Goal: Task Accomplishment & Management: Manage account settings

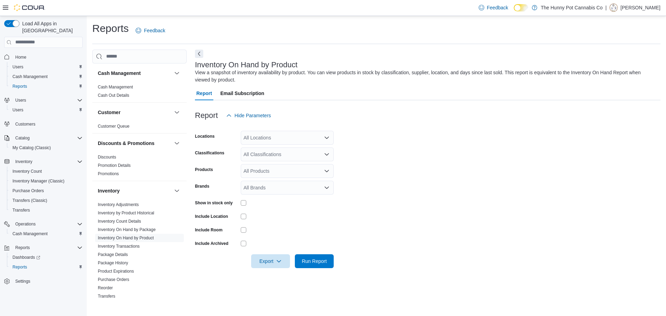
click at [263, 140] on div "All Locations" at bounding box center [287, 138] width 93 height 14
type input "***"
click at [271, 148] on span "980 Burnhamthorpe Rd E" at bounding box center [283, 149] width 55 height 7
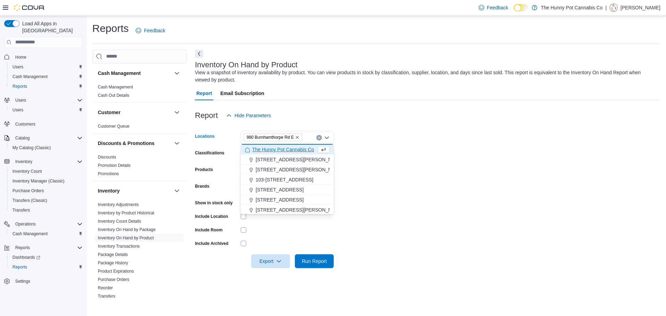
click at [487, 160] on form "Locations [STREET_ADDRESS] Combo box. Selected. [STREET_ADDRESS] Press Backspac…" at bounding box center [428, 195] width 466 height 146
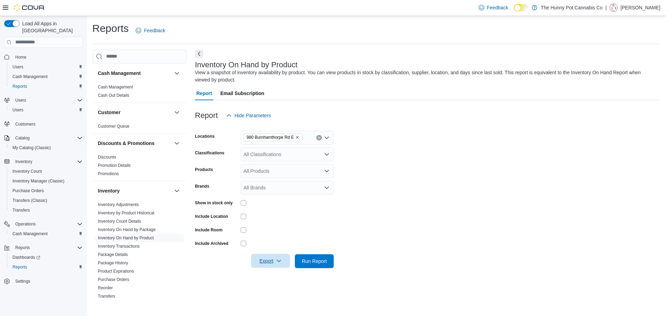
click at [284, 256] on span "Export" at bounding box center [270, 261] width 31 height 14
click at [281, 223] on button "Export to Excel" at bounding box center [272, 220] width 40 height 14
click at [40, 231] on span "Cash Management" at bounding box center [29, 234] width 35 height 6
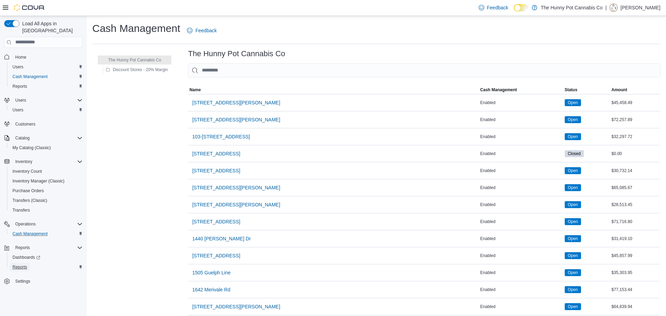
click at [25, 264] on span "Reports" at bounding box center [19, 267] width 15 height 6
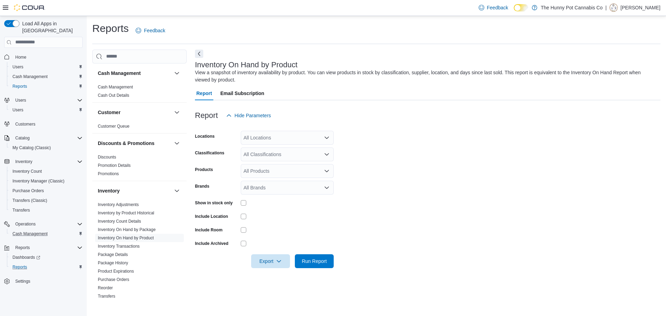
click at [263, 144] on div "All Locations" at bounding box center [287, 138] width 93 height 14
type input "***"
click at [269, 147] on span "980 Burnhamthorpe Rd E" at bounding box center [283, 149] width 55 height 7
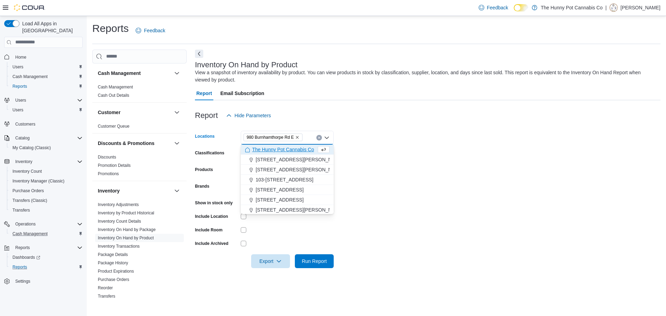
click at [392, 215] on form "Locations [STREET_ADDRESS] Combo box. Selected. [STREET_ADDRESS] Press Backspac…" at bounding box center [428, 195] width 466 height 146
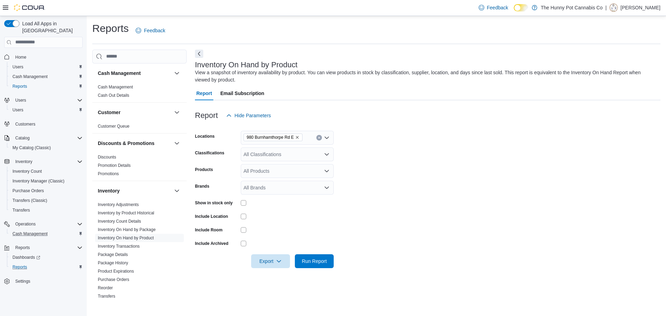
click at [278, 253] on div at bounding box center [428, 252] width 466 height 6
click at [276, 256] on span "Export" at bounding box center [270, 261] width 31 height 14
click at [267, 221] on span "Export to Excel" at bounding box center [271, 220] width 31 height 6
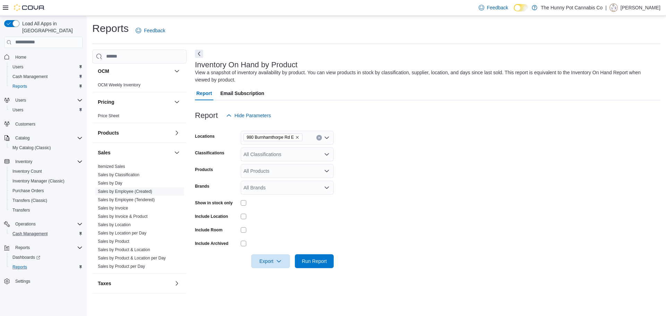
click at [133, 192] on link "Sales by Employee (Created)" at bounding box center [125, 191] width 54 height 5
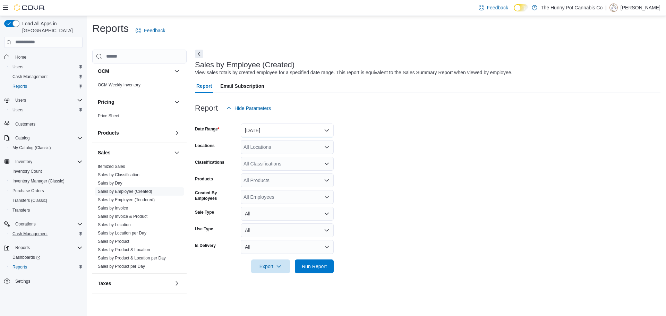
click at [299, 130] on button "Yesterday" at bounding box center [287, 130] width 93 height 14
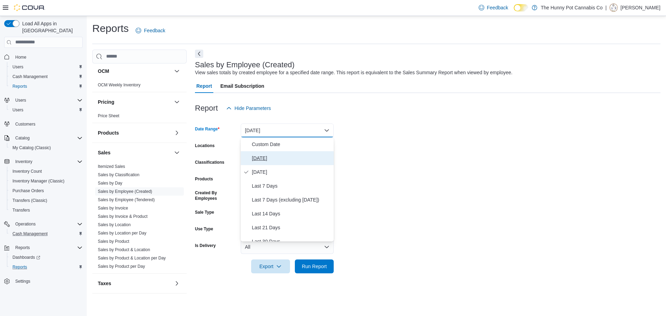
click at [297, 162] on span "Today" at bounding box center [291, 158] width 79 height 8
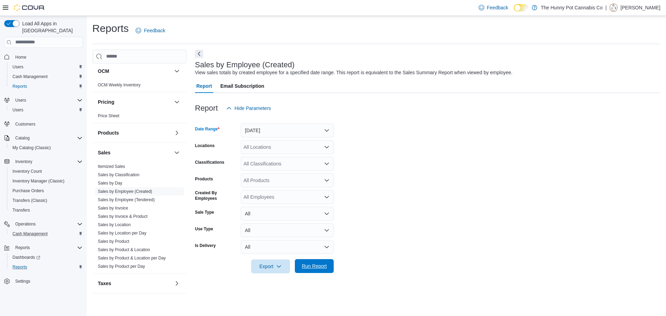
click at [315, 268] on span "Run Report" at bounding box center [314, 266] width 25 height 7
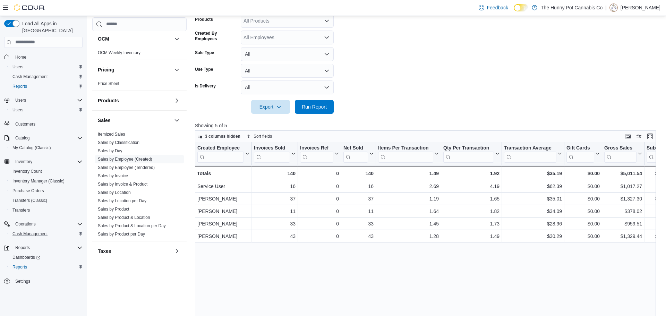
scroll to position [160, 0]
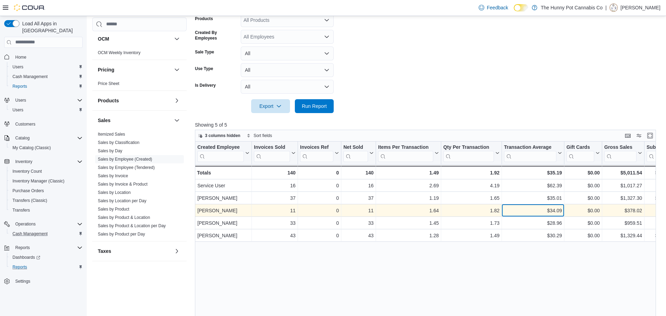
click at [558, 214] on div "$34.09" at bounding box center [533, 210] width 58 height 8
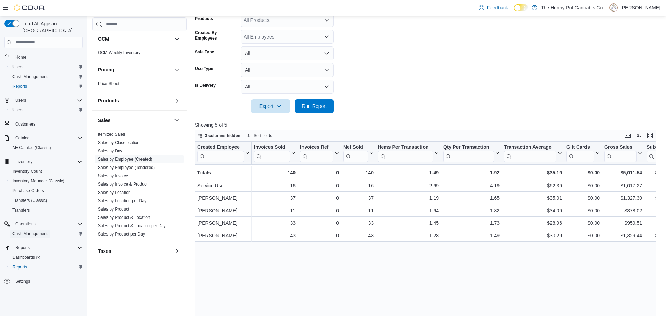
click at [39, 231] on span "Cash Management" at bounding box center [29, 234] width 35 height 6
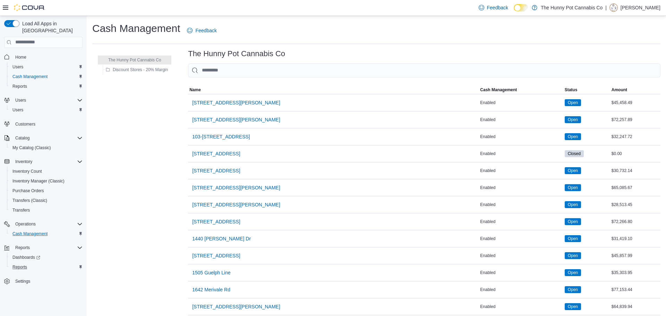
scroll to position [481, 0]
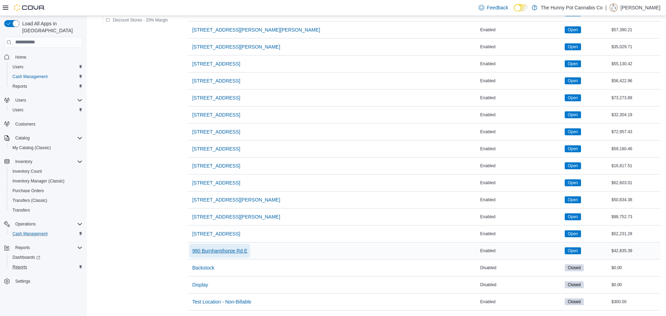
click at [236, 246] on span "980 Burnhamthorpe Rd E" at bounding box center [219, 251] width 55 height 14
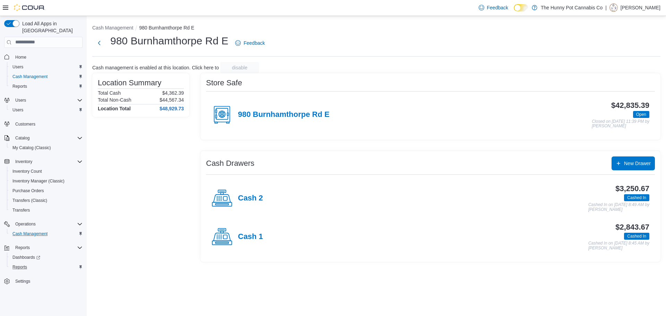
click at [249, 242] on div "Cash 1" at bounding box center [237, 237] width 51 height 21
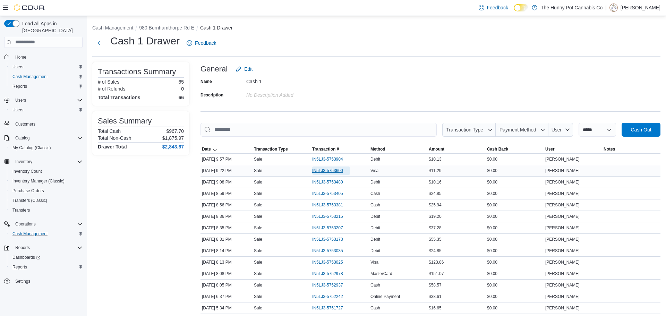
click at [321, 167] on span "IN5LJ3-5753600" at bounding box center [331, 171] width 38 height 8
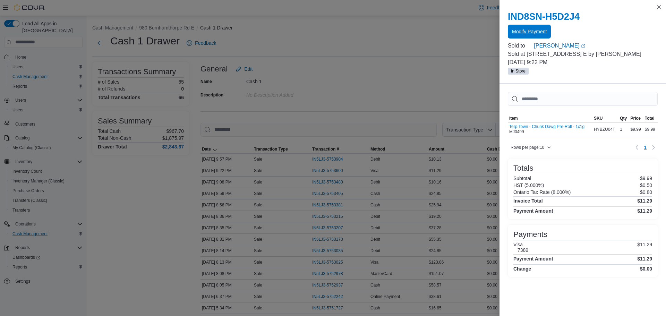
click at [522, 27] on span "Modify Payment" at bounding box center [529, 32] width 35 height 14
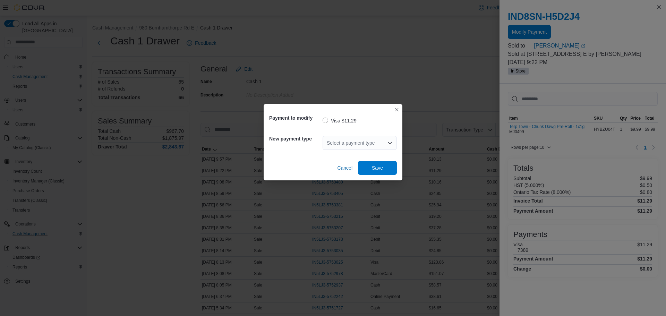
click at [346, 142] on div "Select a payment type" at bounding box center [360, 143] width 74 height 14
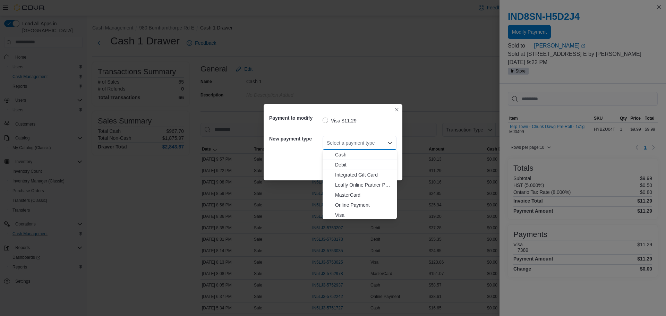
click at [334, 89] on div "Payment to modify Visa $11.29 New payment type Select a payment type Combo box.…" at bounding box center [333, 158] width 666 height 316
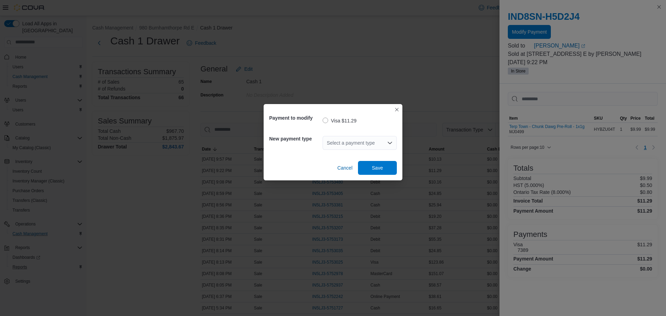
click at [334, 89] on div "Payment to modify Visa $11.29 New payment type Select a payment type Cancel Save" at bounding box center [333, 158] width 666 height 316
click at [399, 111] on button "Closes this modal window" at bounding box center [397, 109] width 8 height 8
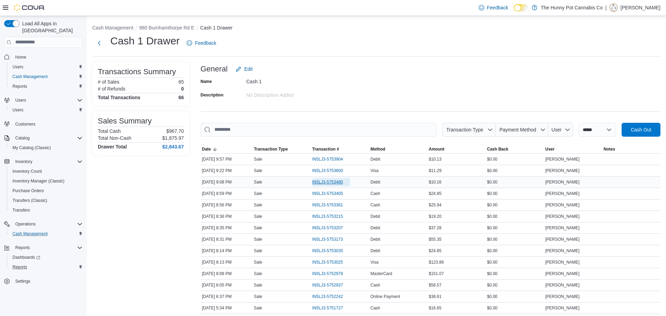
click at [323, 185] on span "IN5LJ3-5753480" at bounding box center [327, 182] width 31 height 6
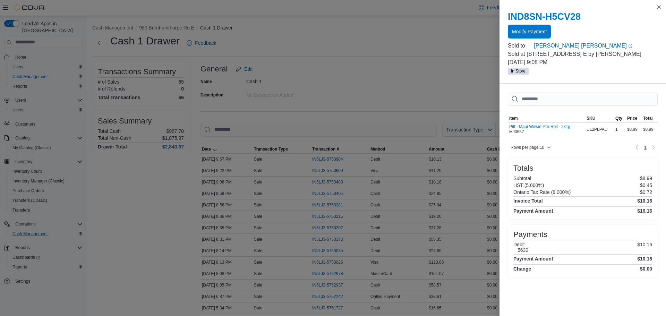
click at [519, 33] on span "Modify Payment" at bounding box center [529, 31] width 35 height 7
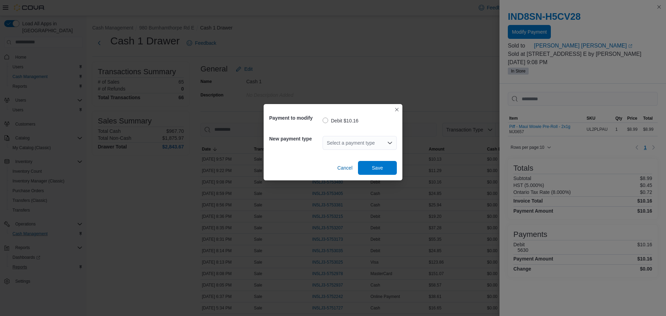
click at [332, 139] on div "Select a payment type" at bounding box center [360, 143] width 74 height 14
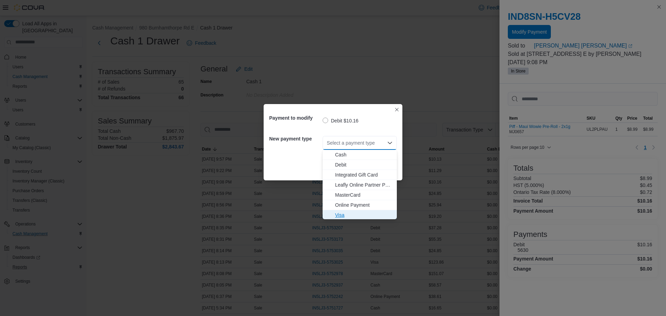
click at [355, 212] on span "Visa" at bounding box center [364, 215] width 58 height 7
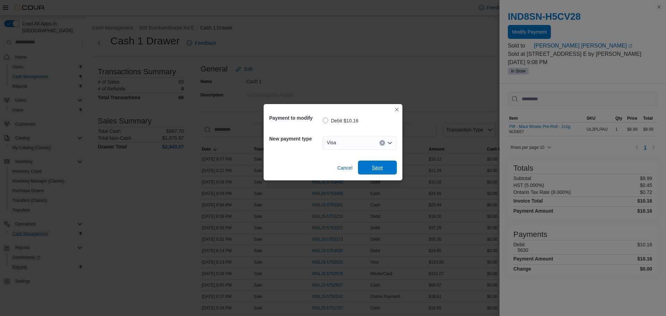
click at [387, 166] on span "Save" at bounding box center [377, 168] width 31 height 14
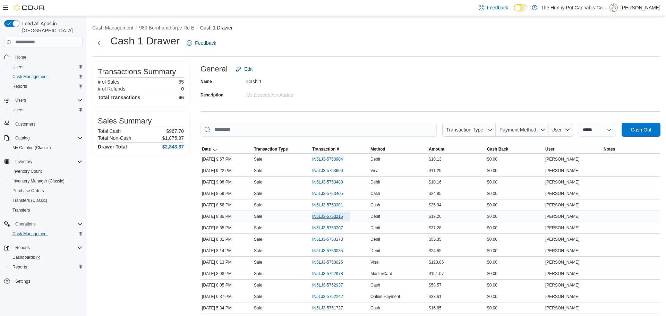
click at [329, 213] on span "IN5LJ3-5753215" at bounding box center [331, 216] width 38 height 8
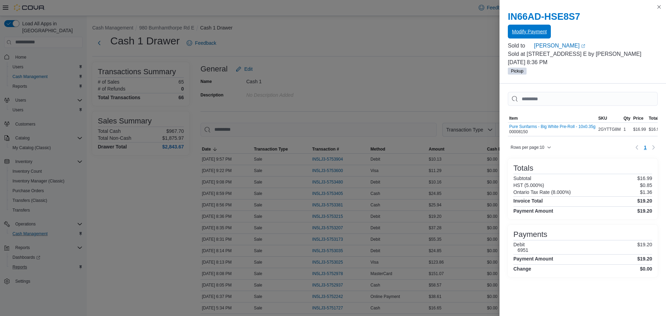
click at [523, 36] on span "Modify Payment" at bounding box center [529, 32] width 35 height 14
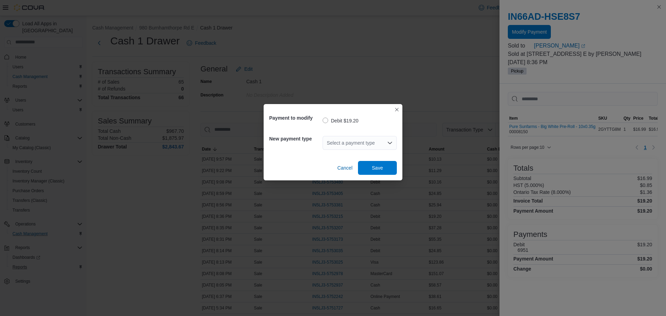
click at [367, 139] on div "Select a payment type" at bounding box center [360, 143] width 74 height 14
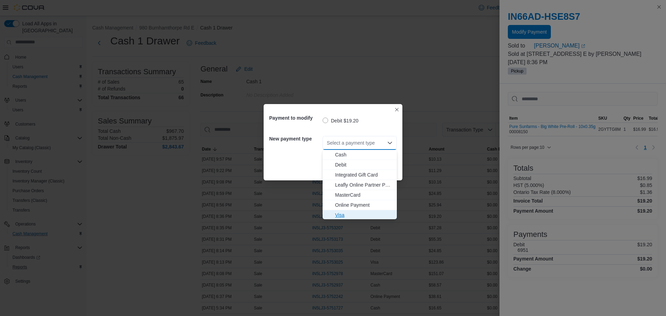
click at [355, 215] on span "Visa" at bounding box center [364, 215] width 58 height 7
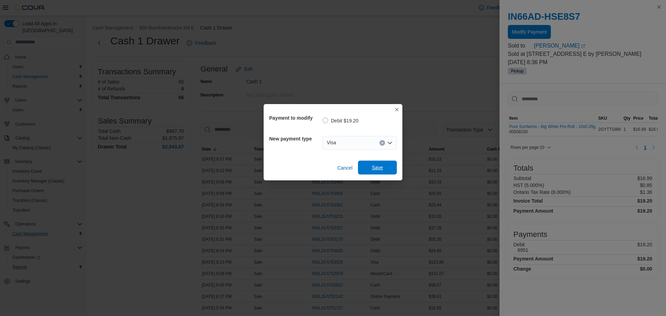
click at [392, 168] on span "Save" at bounding box center [377, 168] width 31 height 14
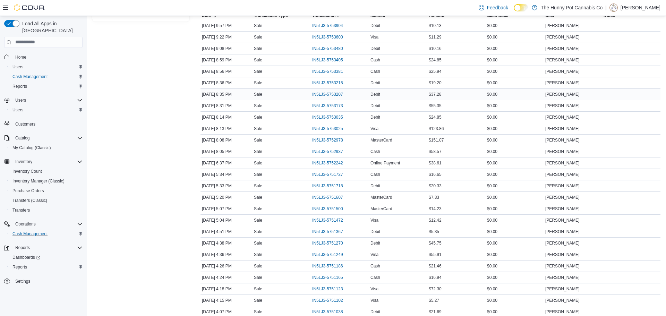
scroll to position [135, 0]
click at [326, 196] on span "IN5LJ3-5751607" at bounding box center [327, 196] width 31 height 6
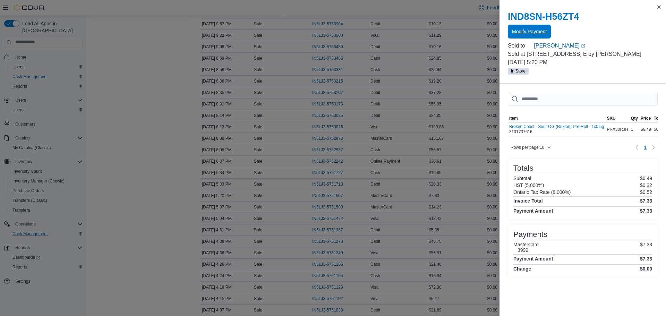
click at [525, 33] on span "Modify Payment" at bounding box center [529, 31] width 35 height 7
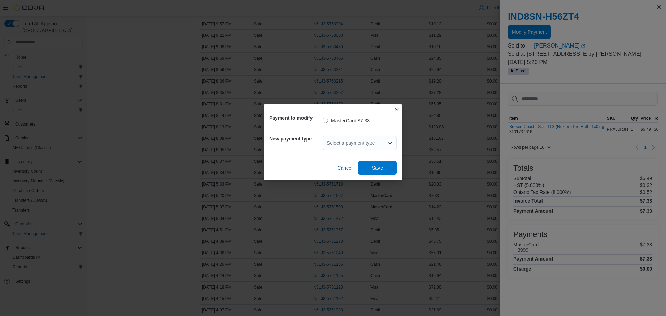
click at [351, 142] on div "Select a payment type" at bounding box center [360, 143] width 74 height 14
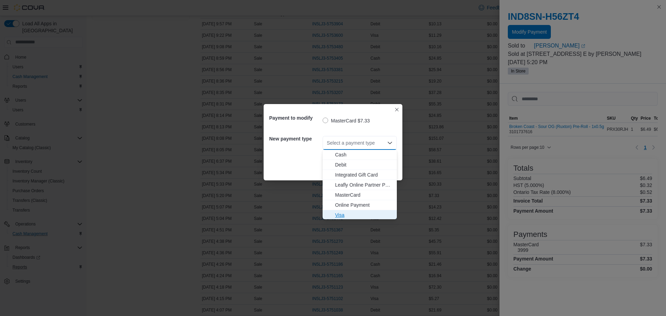
click at [360, 214] on span "Visa" at bounding box center [364, 215] width 58 height 7
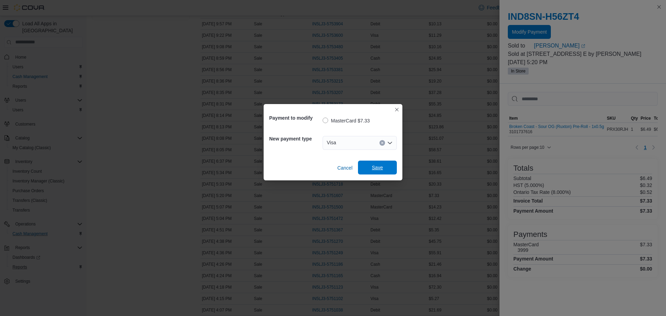
click at [380, 169] on span "Save" at bounding box center [377, 167] width 11 height 7
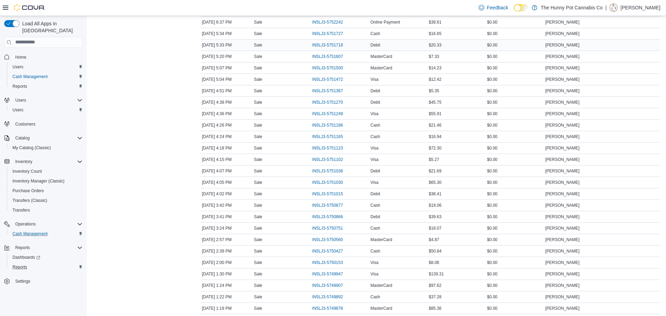
scroll to position [279, 0]
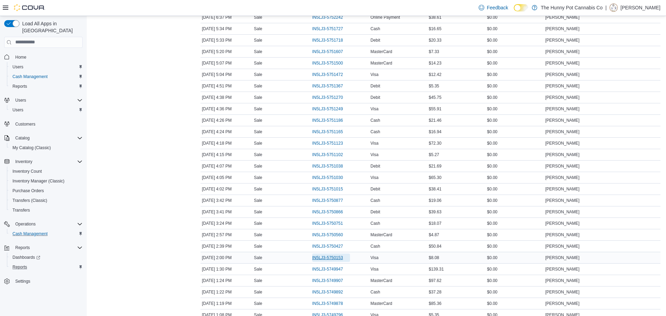
click at [330, 256] on span "IN5LJ3-5750153" at bounding box center [327, 258] width 31 height 6
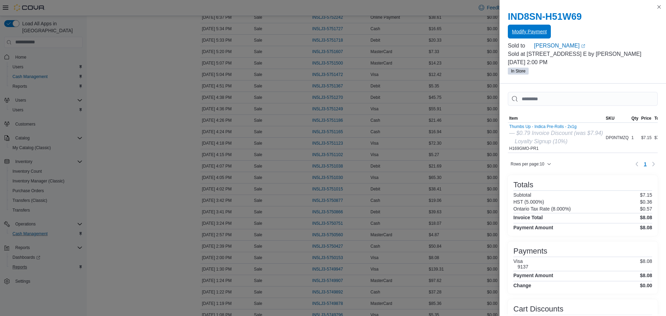
click at [529, 33] on span "Modify Payment" at bounding box center [529, 31] width 35 height 7
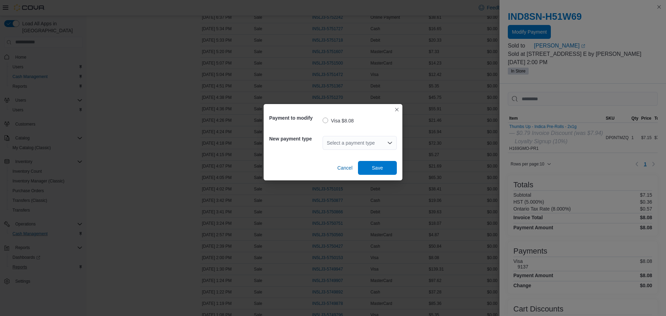
click at [347, 139] on div "Select a payment type" at bounding box center [360, 143] width 74 height 14
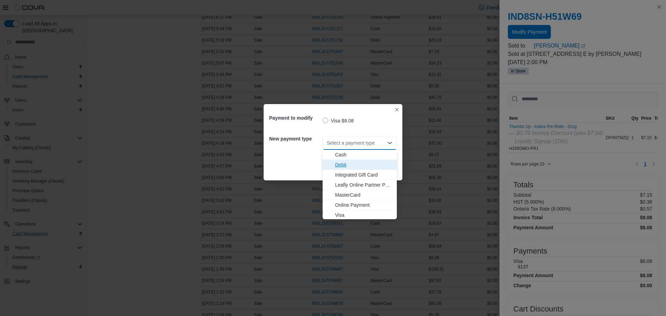
click at [349, 164] on span "Debit" at bounding box center [364, 164] width 58 height 7
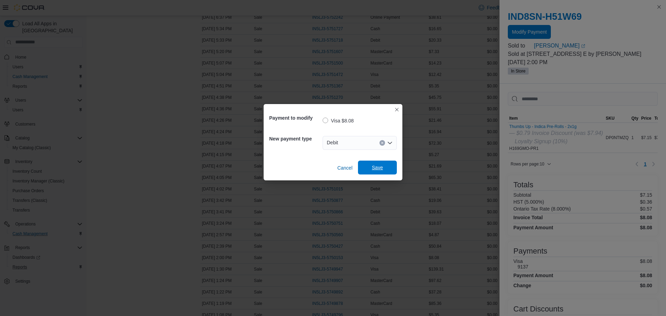
click at [378, 170] on span "Save" at bounding box center [377, 167] width 11 height 7
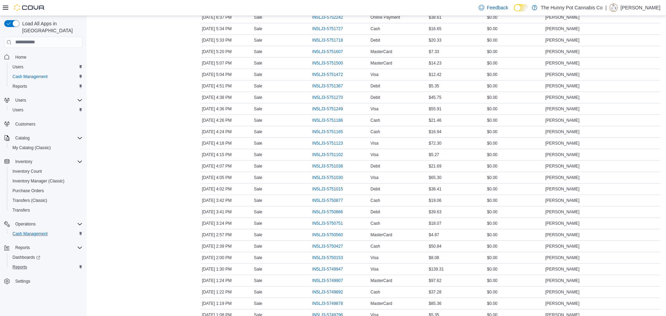
scroll to position [0, 0]
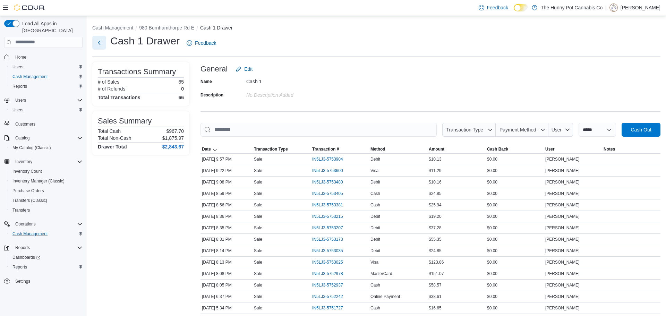
click at [94, 45] on button "Next" at bounding box center [99, 43] width 14 height 14
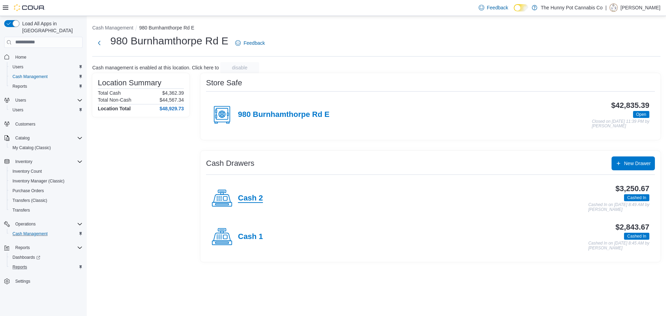
click at [246, 196] on h4 "Cash 2" at bounding box center [250, 198] width 25 height 9
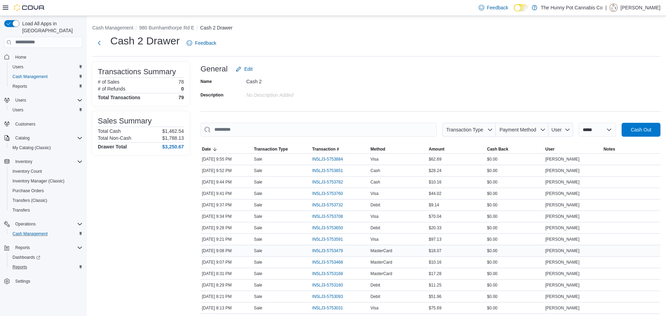
scroll to position [775, 0]
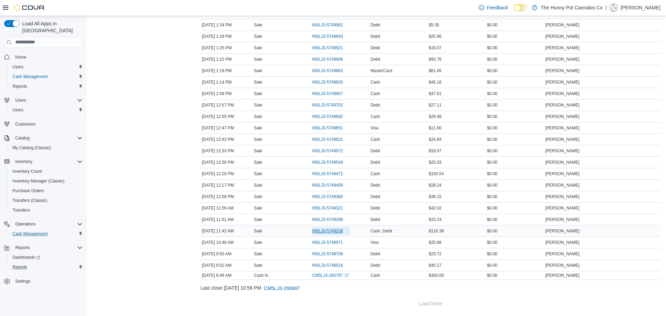
click at [335, 227] on span "IN5LJ3-5749238" at bounding box center [331, 231] width 38 height 8
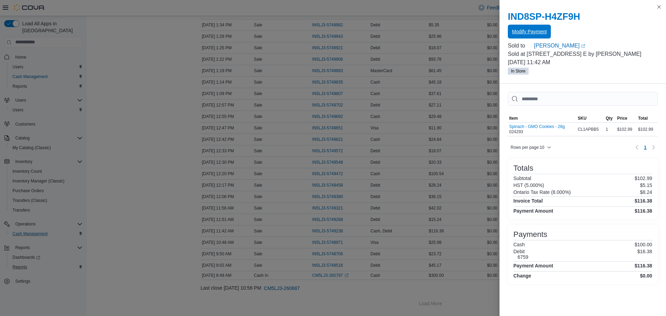
click at [539, 34] on span "Modify Payment" at bounding box center [529, 31] width 35 height 7
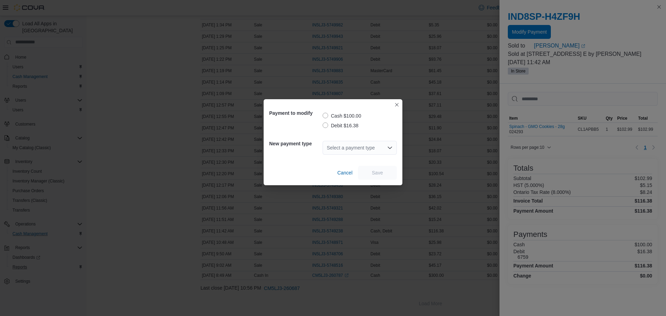
click at [342, 122] on label "Debit $16.38" at bounding box center [341, 125] width 36 height 8
click at [344, 153] on div "Select a payment type" at bounding box center [360, 148] width 74 height 14
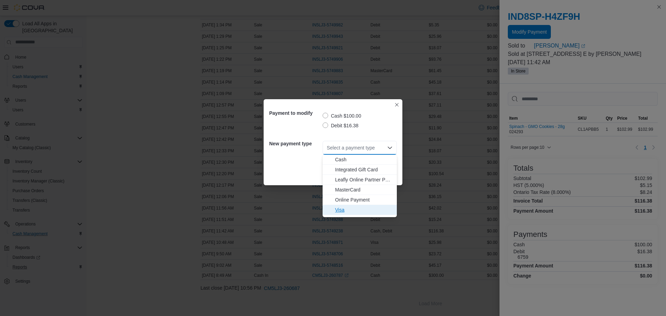
click at [355, 211] on span "Visa" at bounding box center [364, 209] width 58 height 7
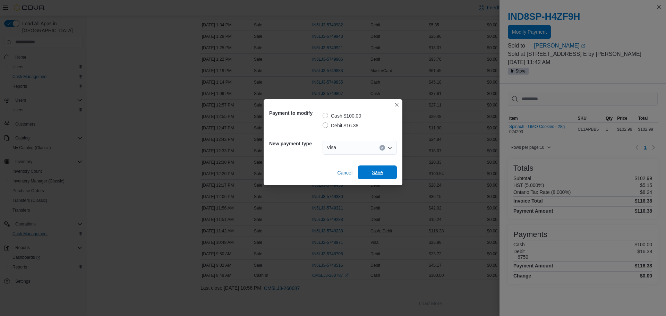
click at [383, 172] on span "Save" at bounding box center [377, 172] width 31 height 14
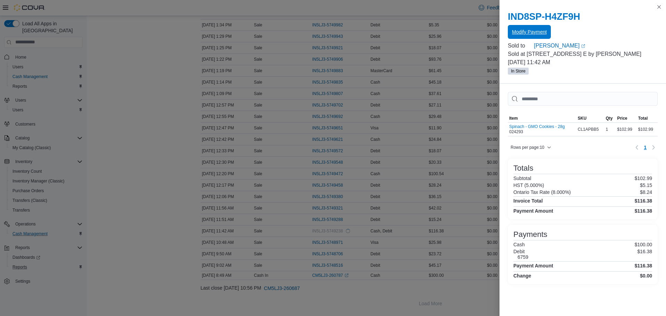
scroll to position [0, 0]
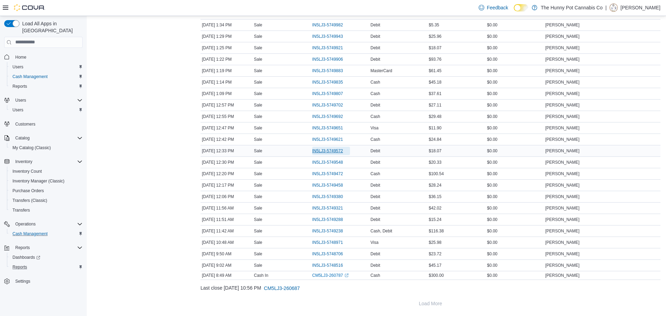
click at [325, 148] on span "IN5LJ3-5749572" at bounding box center [327, 151] width 31 height 6
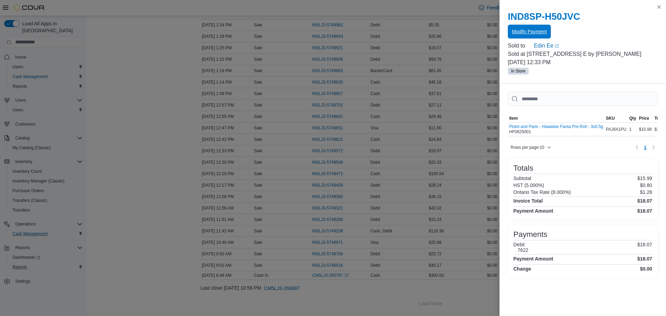
click at [537, 33] on span "Modify Payment" at bounding box center [529, 31] width 35 height 7
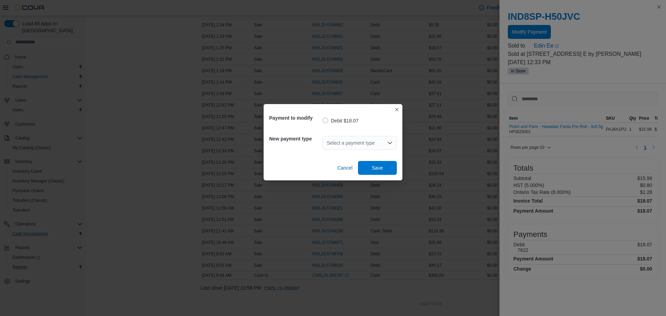
click at [370, 143] on div "Select a payment type" at bounding box center [360, 143] width 74 height 14
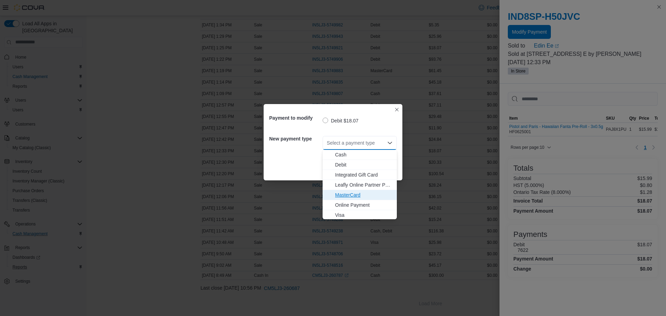
click at [367, 193] on span "MasterCard" at bounding box center [364, 194] width 58 height 7
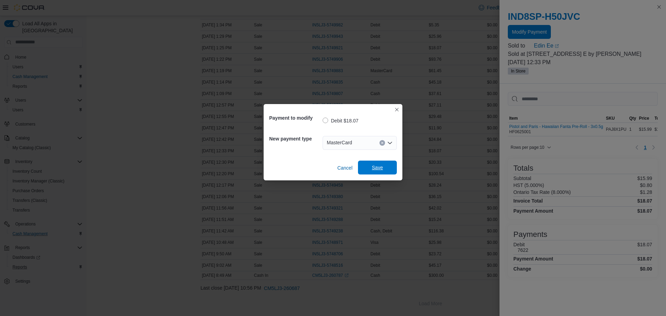
click at [374, 170] on span "Save" at bounding box center [377, 167] width 11 height 7
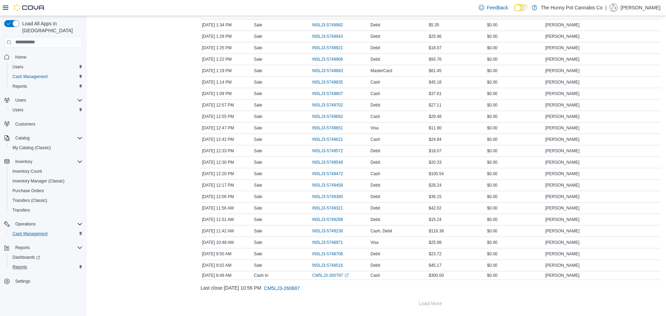
click at [31, 263] on div "Reports" at bounding box center [46, 267] width 73 height 8
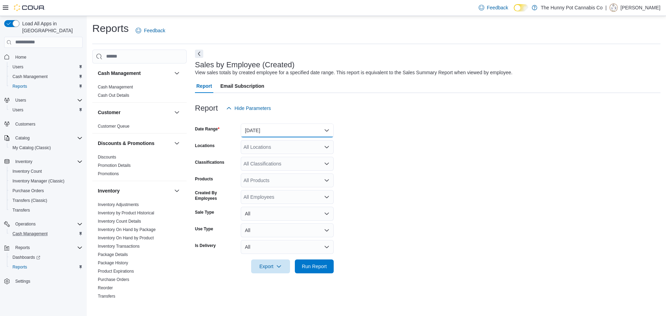
click at [307, 127] on button "Yesterday" at bounding box center [287, 130] width 93 height 14
click at [147, 236] on link "Inventory On Hand by Product" at bounding box center [126, 238] width 56 height 5
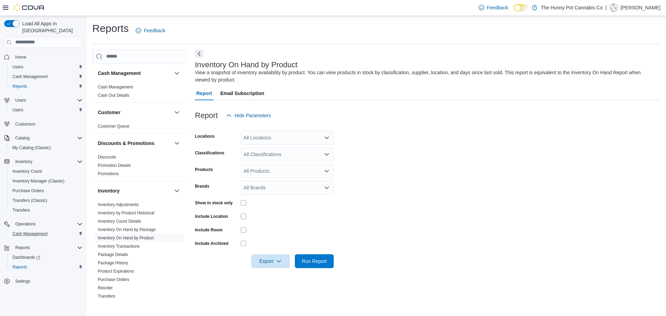
click at [279, 137] on div "All Locations" at bounding box center [287, 138] width 93 height 14
type input "***"
click at [287, 148] on span "980 Burnhamthorpe Rd E" at bounding box center [283, 149] width 55 height 7
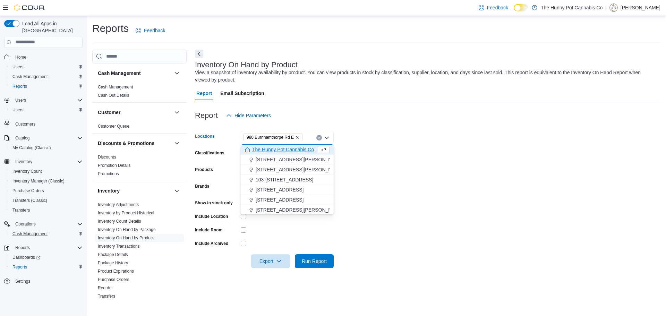
click at [460, 168] on form "Locations [STREET_ADDRESS] Combo box. Selected. [STREET_ADDRESS] Press Backspac…" at bounding box center [428, 195] width 466 height 146
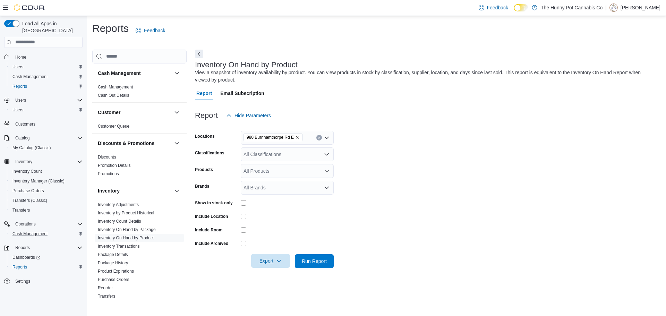
click at [269, 262] on span "Export" at bounding box center [270, 261] width 31 height 14
click at [271, 221] on span "Export to Excel" at bounding box center [271, 220] width 31 height 6
click at [271, 256] on span "Export" at bounding box center [270, 261] width 31 height 14
click at [260, 219] on span "Export to Excel" at bounding box center [271, 220] width 31 height 6
click at [47, 231] on span "Cash Management" at bounding box center [29, 234] width 35 height 6
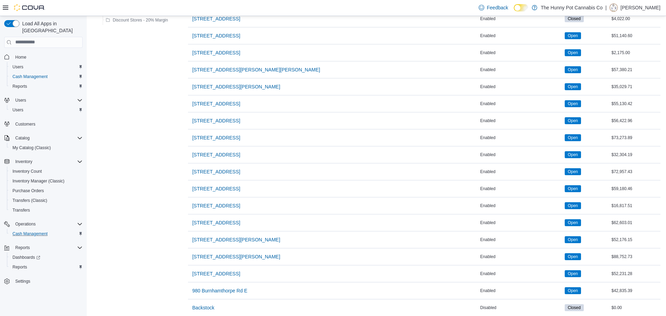
scroll to position [481, 0]
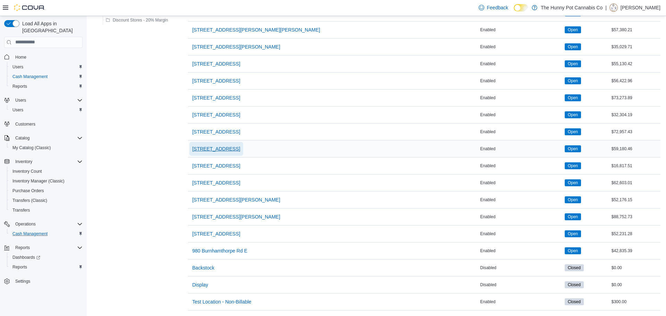
click at [223, 147] on span "[STREET_ADDRESS]" at bounding box center [216, 148] width 48 height 7
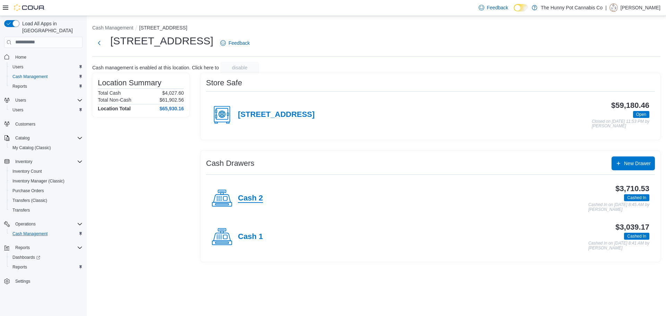
click at [249, 201] on h4 "Cash 2" at bounding box center [250, 198] width 25 height 9
click at [259, 234] on h4 "Cash 1" at bounding box center [250, 236] width 25 height 9
click at [245, 196] on h4 "Cash 2" at bounding box center [250, 198] width 25 height 9
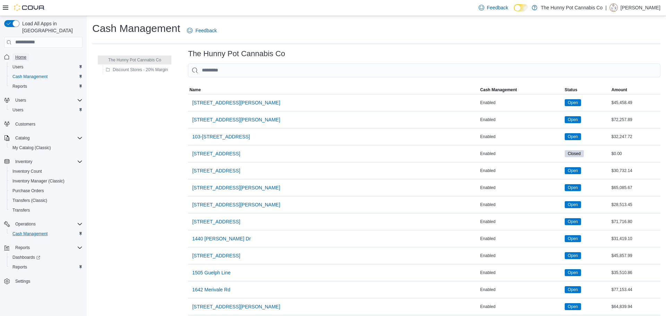
click at [24, 54] on span "Home" at bounding box center [20, 57] width 11 height 6
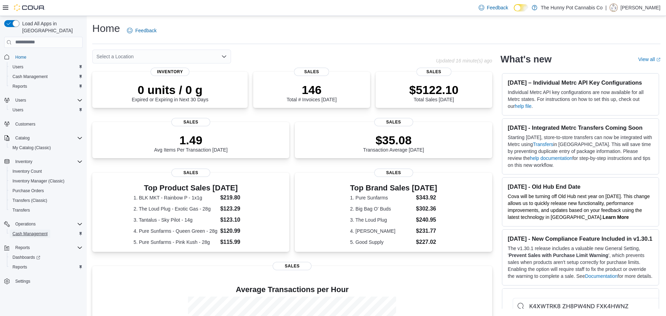
click at [44, 231] on span "Cash Management" at bounding box center [29, 234] width 35 height 6
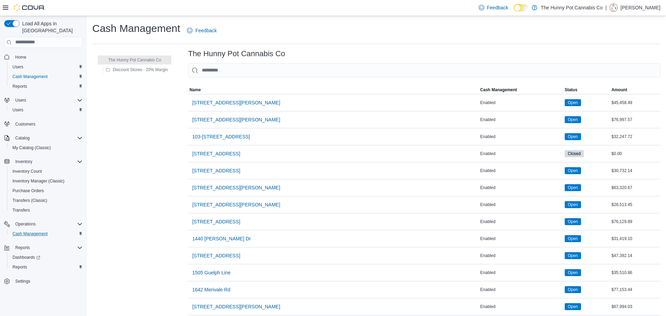
scroll to position [481, 0]
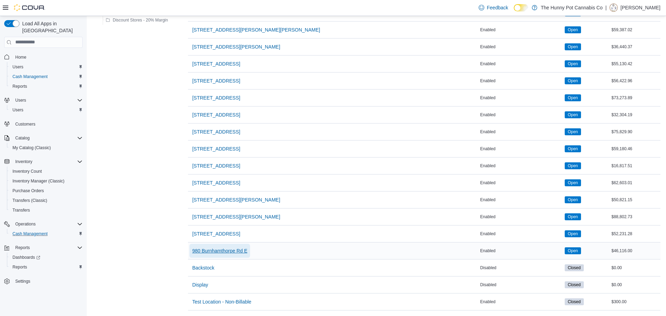
click at [224, 249] on span "980 Burnhamthorpe Rd E" at bounding box center [219, 250] width 55 height 7
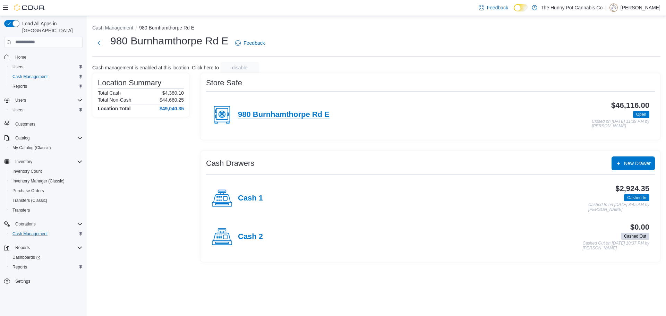
click at [301, 114] on h4 "980 Burnhamthorpe Rd E" at bounding box center [284, 114] width 92 height 9
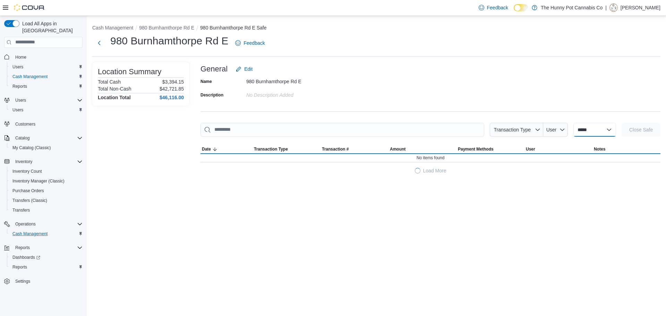
click at [594, 131] on select "**********" at bounding box center [594, 130] width 43 height 14
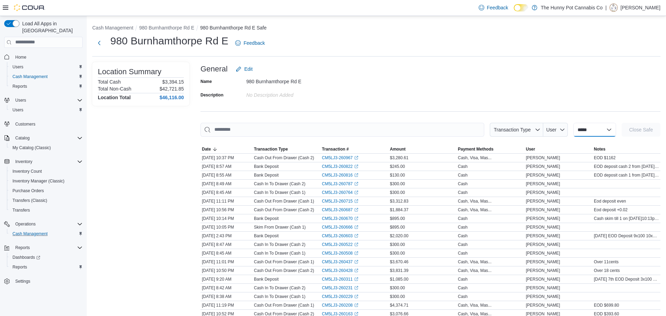
select select "**********"
click at [573, 123] on select "**********" at bounding box center [594, 130] width 43 height 14
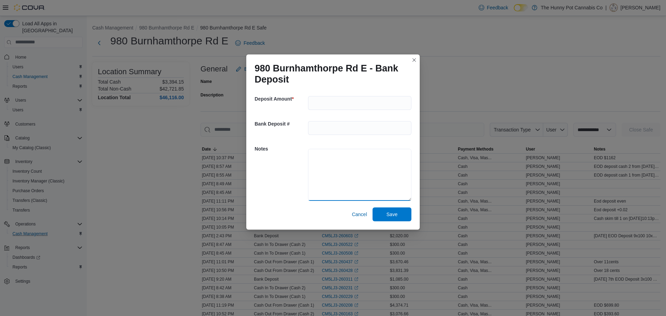
click at [367, 166] on textarea at bounding box center [359, 175] width 103 height 52
type textarea "**********"
click at [325, 99] on input "number" at bounding box center [359, 103] width 103 height 14
type input "****"
click at [389, 214] on span "Save" at bounding box center [391, 214] width 11 height 7
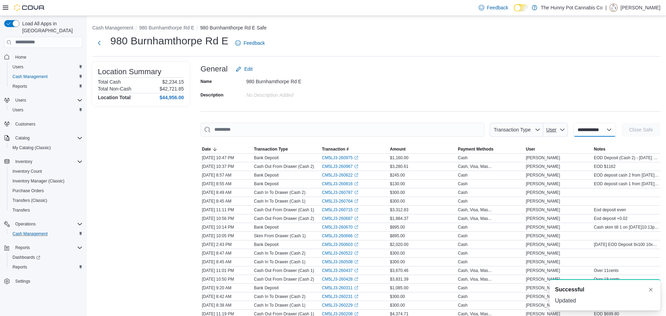
select select
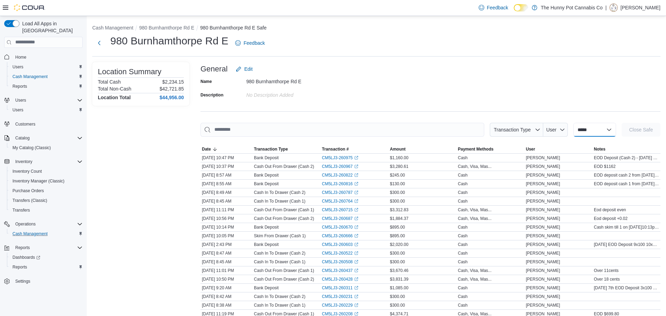
click at [592, 133] on select "**********" at bounding box center [594, 130] width 43 height 14
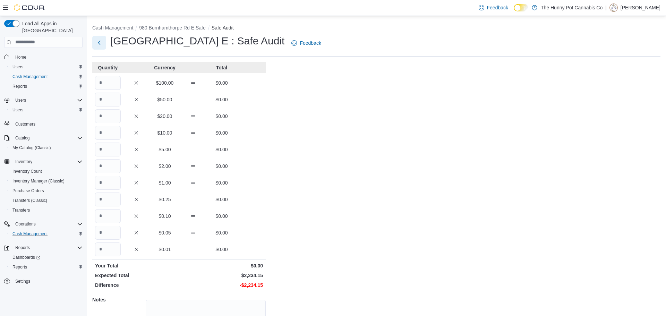
click at [101, 48] on button "Next" at bounding box center [99, 43] width 14 height 14
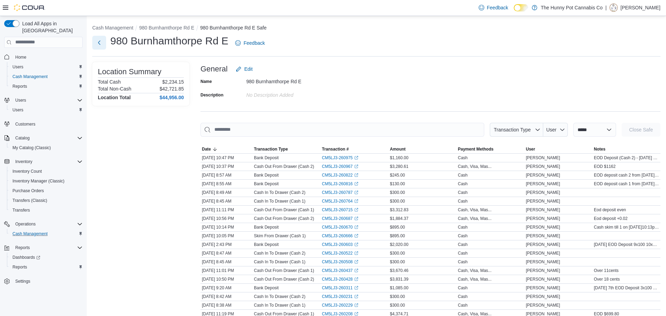
click at [96, 40] on button "Next" at bounding box center [99, 43] width 14 height 14
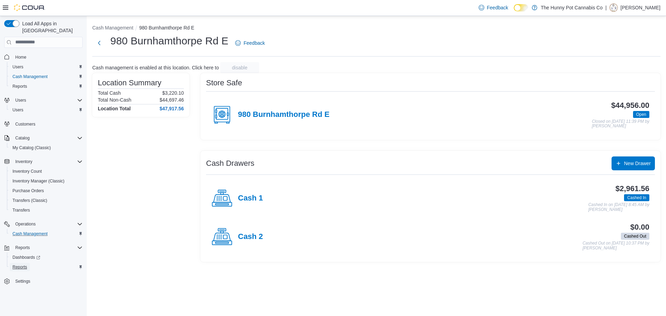
click at [28, 263] on link "Reports" at bounding box center [20, 267] width 20 height 8
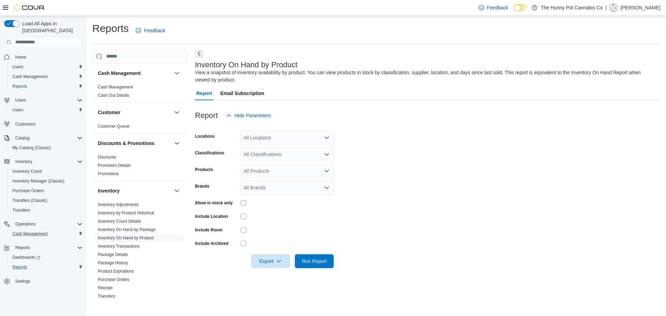
click at [289, 135] on div "All Locations" at bounding box center [287, 138] width 93 height 14
type input "***"
click at [297, 146] on span "980 Burnhamthorpe Rd E" at bounding box center [283, 149] width 55 height 7
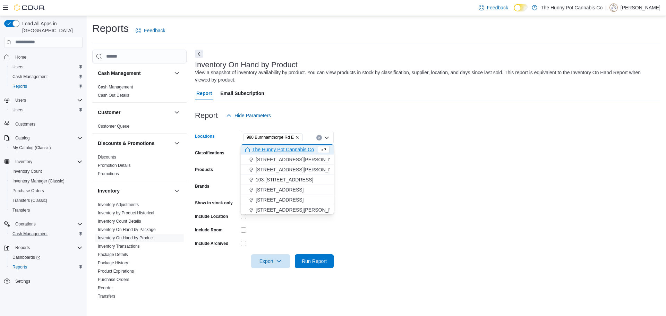
click at [467, 117] on div "Report Hide Parameters" at bounding box center [428, 116] width 466 height 14
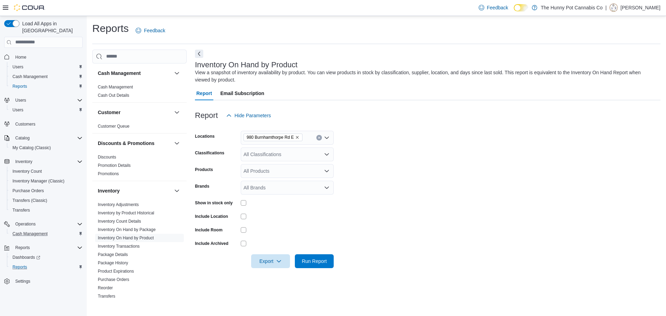
click at [409, 185] on form "Locations 980 Burnhamthorpe Rd E Classifications All Classifications Products A…" at bounding box center [428, 195] width 466 height 146
click at [265, 136] on div "All Locations" at bounding box center [287, 138] width 93 height 14
type input "***"
click at [279, 150] on span "980 Burnhamthorpe Rd E" at bounding box center [283, 149] width 55 height 7
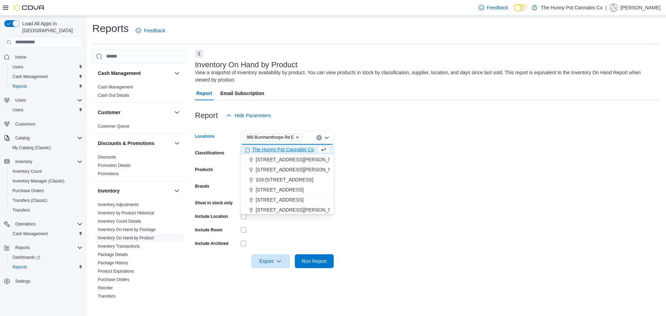
click at [435, 154] on form "Locations [STREET_ADDRESS] Combo box. Selected. [STREET_ADDRESS] Press Backspac…" at bounding box center [428, 195] width 466 height 146
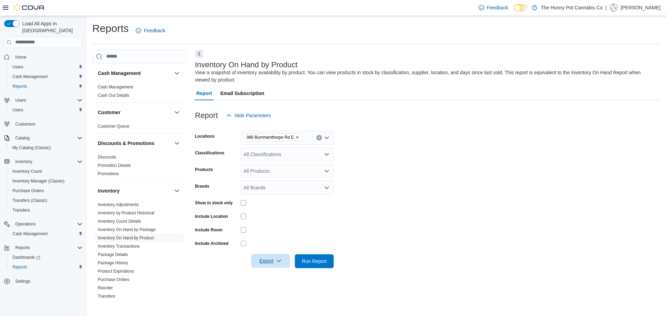
click at [276, 262] on icon "button" at bounding box center [279, 261] width 6 height 6
click at [280, 221] on span "Export to Excel" at bounding box center [271, 220] width 31 height 6
click at [47, 230] on span "Cash Management" at bounding box center [29, 234] width 35 height 8
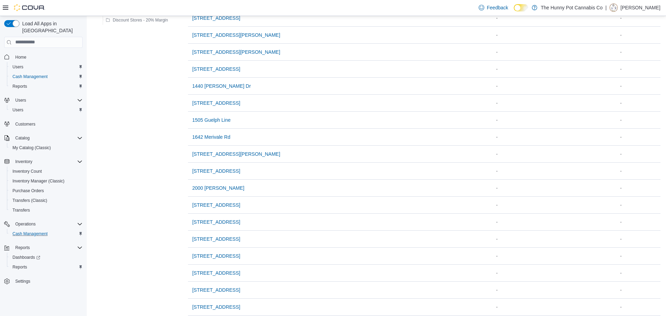
scroll to position [481, 0]
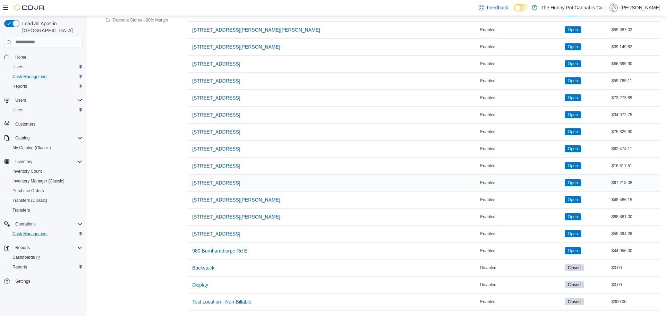
click at [563, 175] on td "Status Open" at bounding box center [586, 182] width 47 height 17
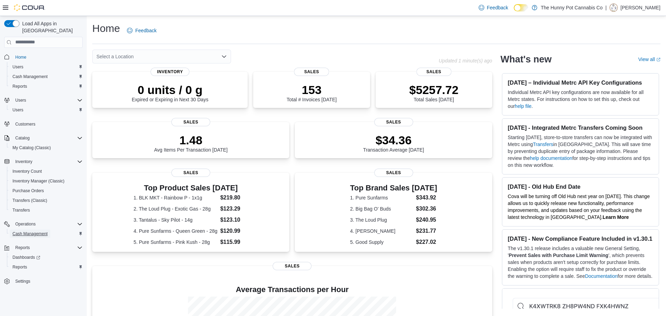
click at [44, 231] on span "Cash Management" at bounding box center [29, 234] width 35 height 6
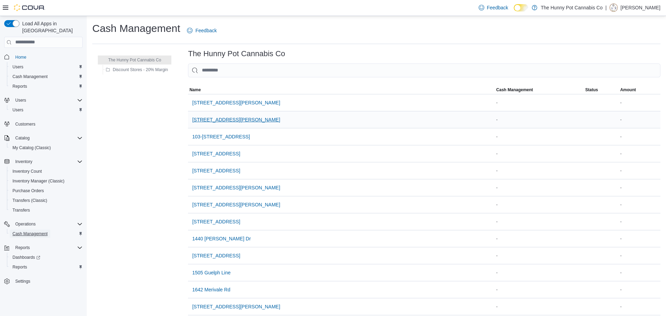
scroll to position [481, 0]
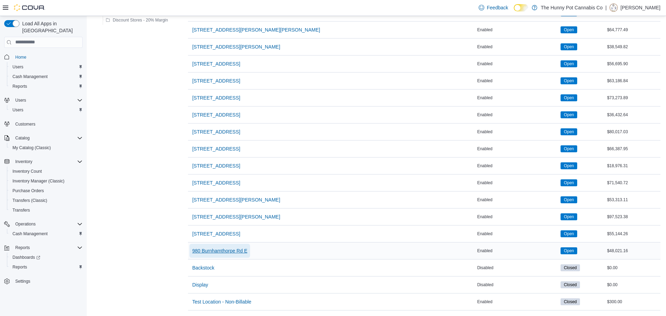
click at [234, 249] on span "980 Burnhamthorpe Rd E" at bounding box center [219, 250] width 55 height 7
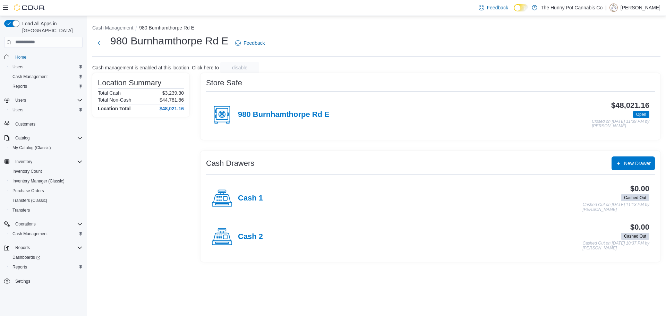
click at [298, 120] on div "980 Burnhamthorpe Rd E" at bounding box center [271, 114] width 118 height 21
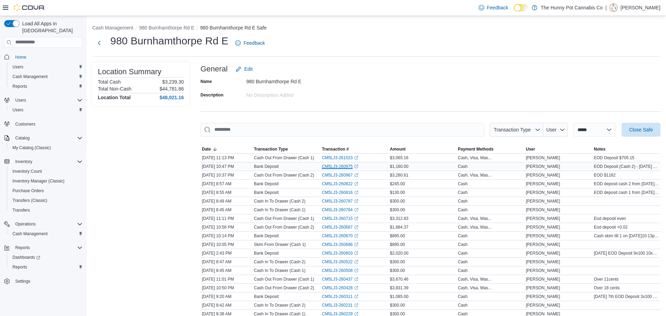
click at [345, 167] on link "CM5LJ3-260975 (opens in a new tab or window)" at bounding box center [340, 167] width 36 height 6
click at [594, 126] on select "**********" at bounding box center [594, 130] width 43 height 14
select select "**********"
click at [573, 123] on select "**********" at bounding box center [594, 130] width 43 height 14
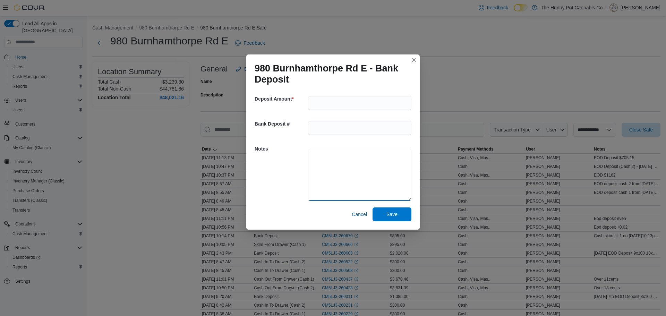
click at [328, 169] on textarea at bounding box center [359, 175] width 103 height 52
type textarea "**********"
click at [345, 100] on input "number" at bounding box center [359, 103] width 103 height 14
type input "***"
click at [523, 126] on div "**********" at bounding box center [333, 158] width 666 height 316
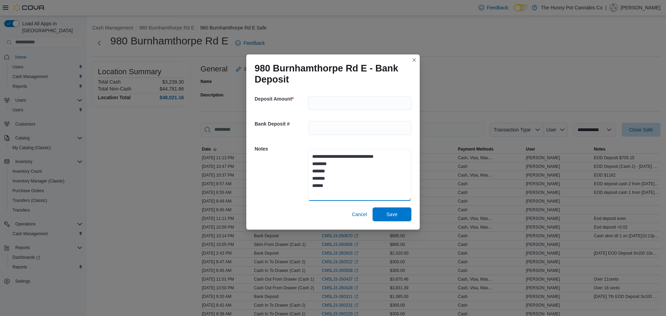
click at [367, 182] on textarea "**********" at bounding box center [359, 175] width 103 height 52
click at [392, 212] on span "Save" at bounding box center [391, 214] width 11 height 7
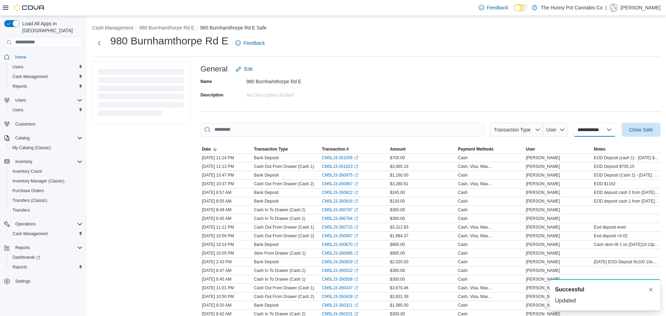
select select
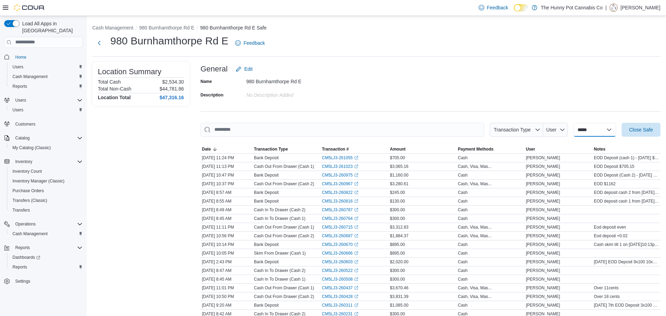
click at [573, 125] on select "**********" at bounding box center [594, 130] width 43 height 14
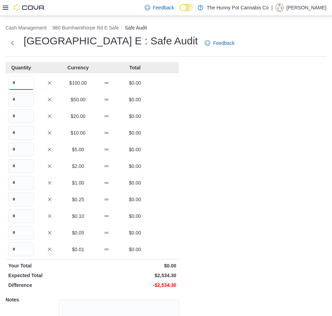
click at [30, 85] on input "Quantity" at bounding box center [21, 83] width 26 height 14
type input "*"
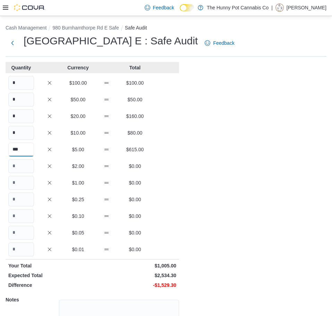
type input "***"
type input "****"
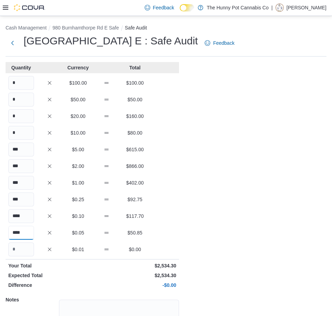
type input "****"
click at [243, 221] on div "Cash Management 980 Burnhamthorpe Rd E Safe Safe Audit 980 Burnhamthorpe Rd E :…" at bounding box center [166, 197] width 332 height 362
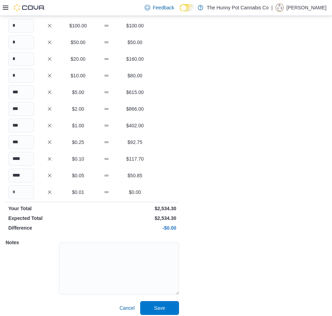
scroll to position [59, 0]
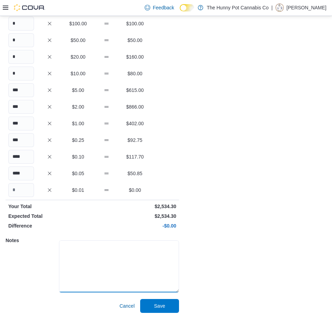
click at [149, 256] on textarea at bounding box center [119, 266] width 120 height 52
click at [133, 254] on textarea "**********" at bounding box center [119, 266] width 120 height 52
type textarea "**********"
click at [281, 190] on div "**********" at bounding box center [166, 138] width 332 height 362
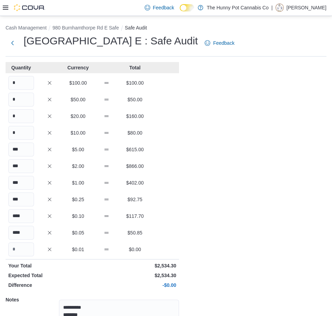
scroll to position [62, 0]
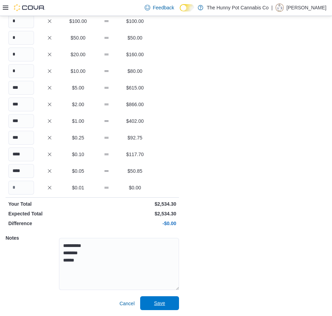
click at [167, 306] on span "Save" at bounding box center [159, 303] width 31 height 14
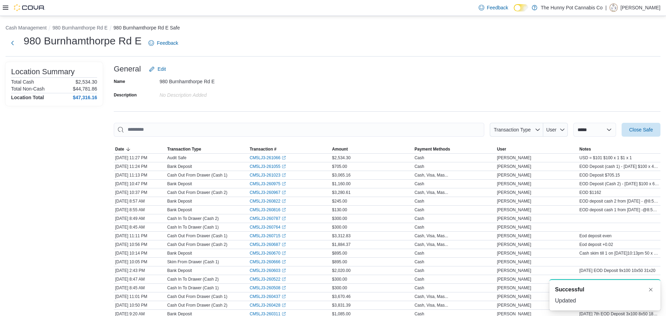
click at [7, 9] on icon at bounding box center [6, 8] width 6 height 6
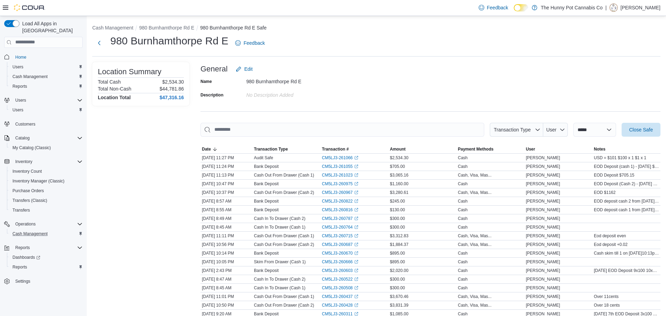
click at [46, 229] on button "Cash Management" at bounding box center [46, 234] width 78 height 10
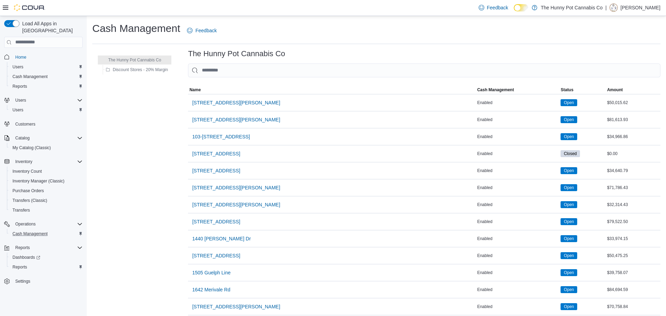
scroll to position [481, 0]
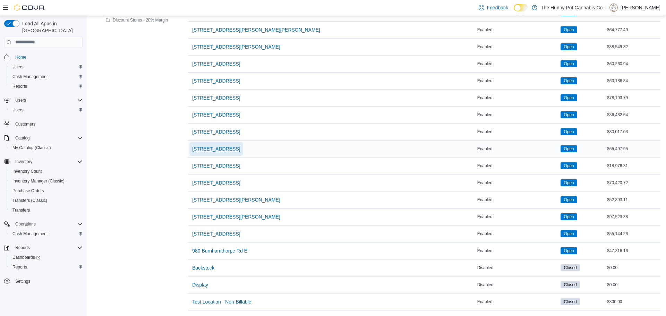
click at [216, 145] on span "[STREET_ADDRESS]" at bounding box center [216, 148] width 48 height 7
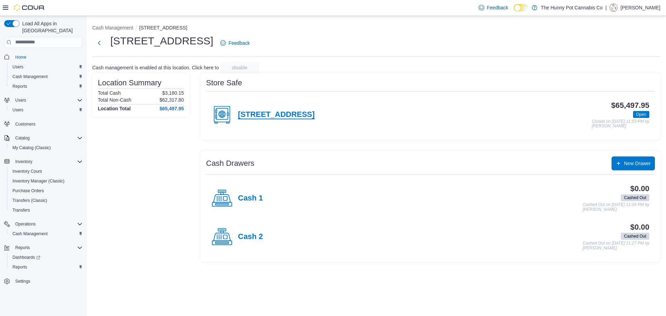
click at [267, 114] on h4 "[STREET_ADDRESS]" at bounding box center [276, 114] width 77 height 9
